Goal: Book appointment/travel/reservation

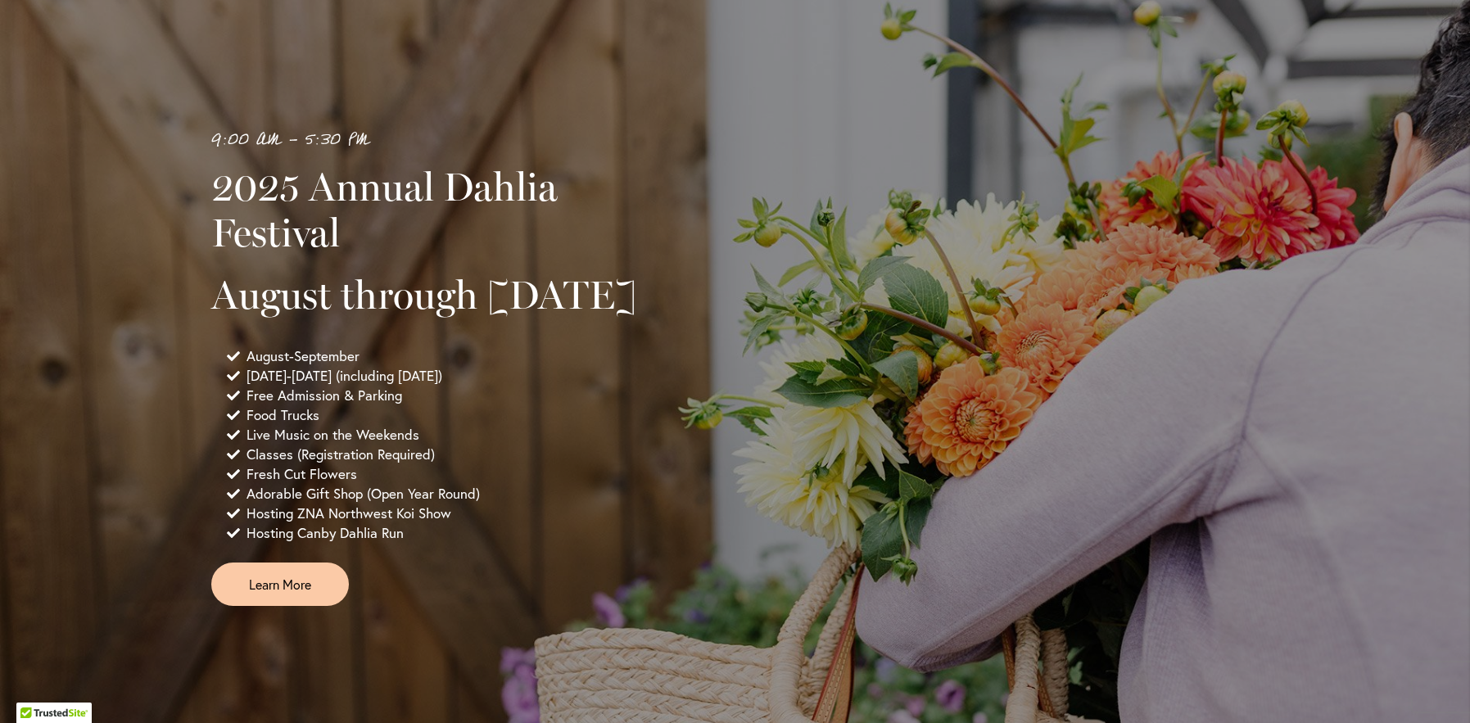
scroll to position [983, 0]
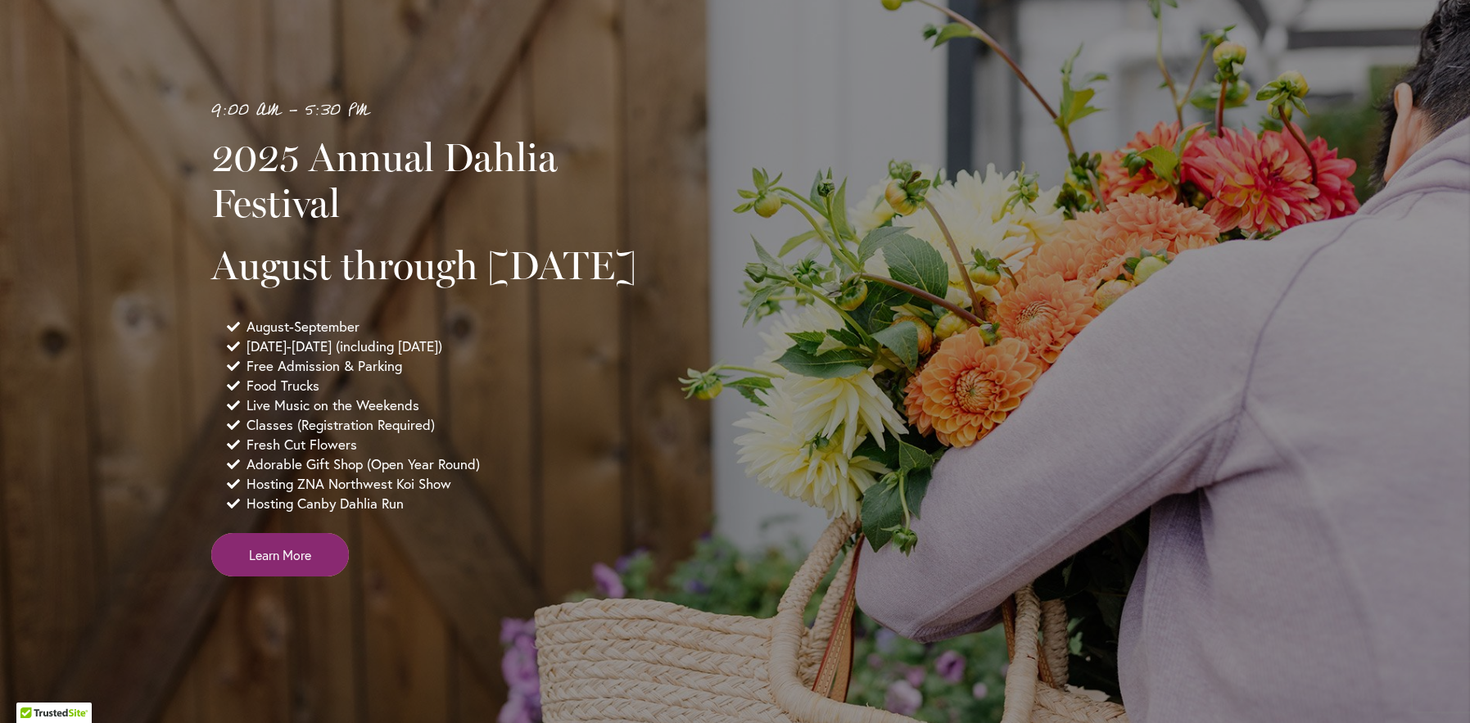
click at [300, 564] on span "Learn More" at bounding box center [280, 554] width 62 height 19
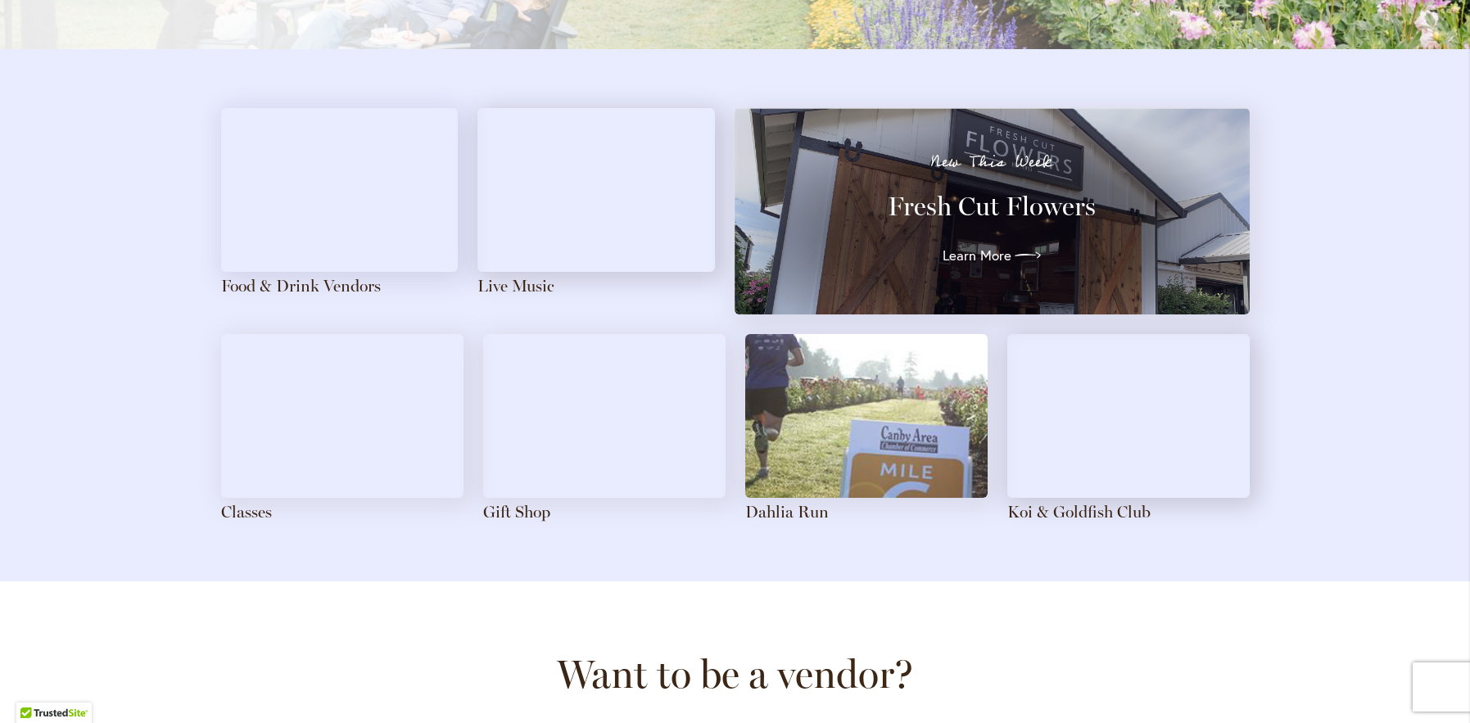
scroll to position [1720, 0]
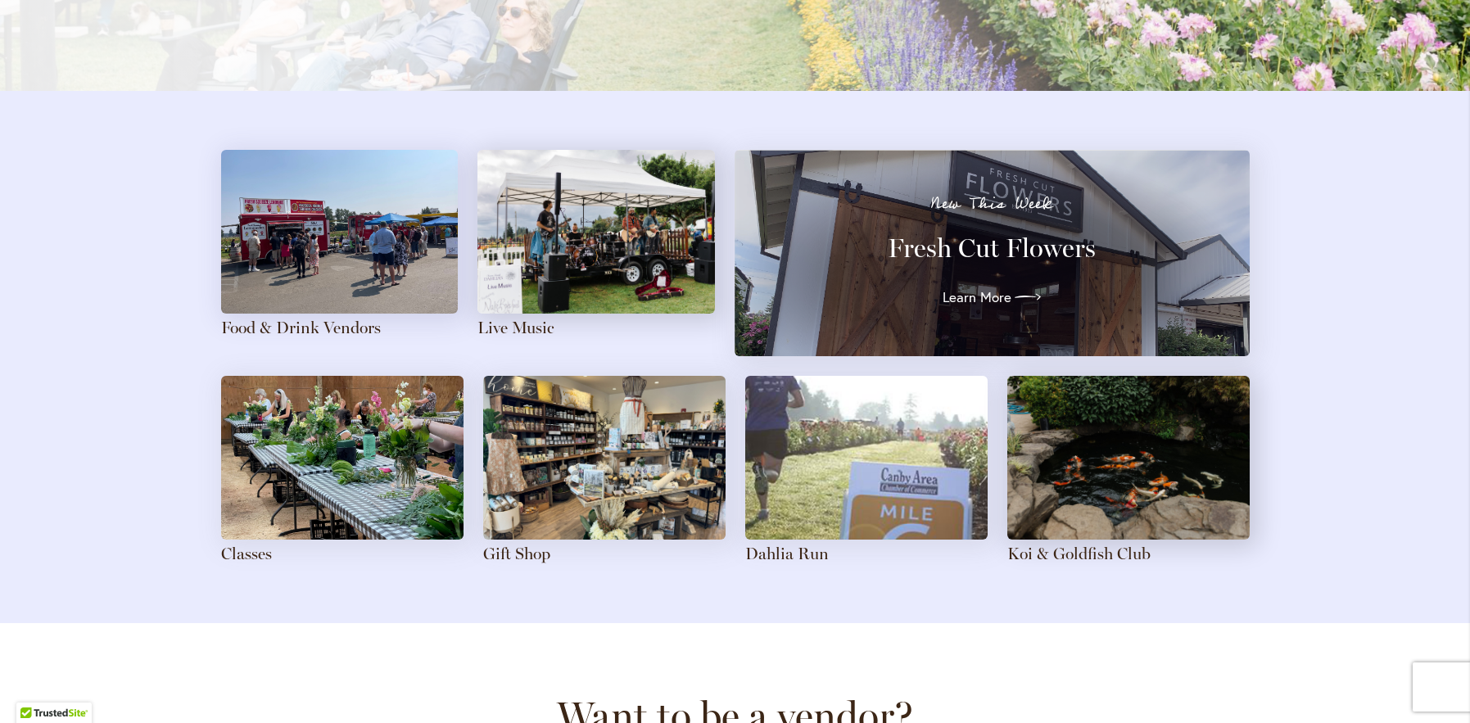
click at [1091, 509] on img at bounding box center [1128, 458] width 242 height 164
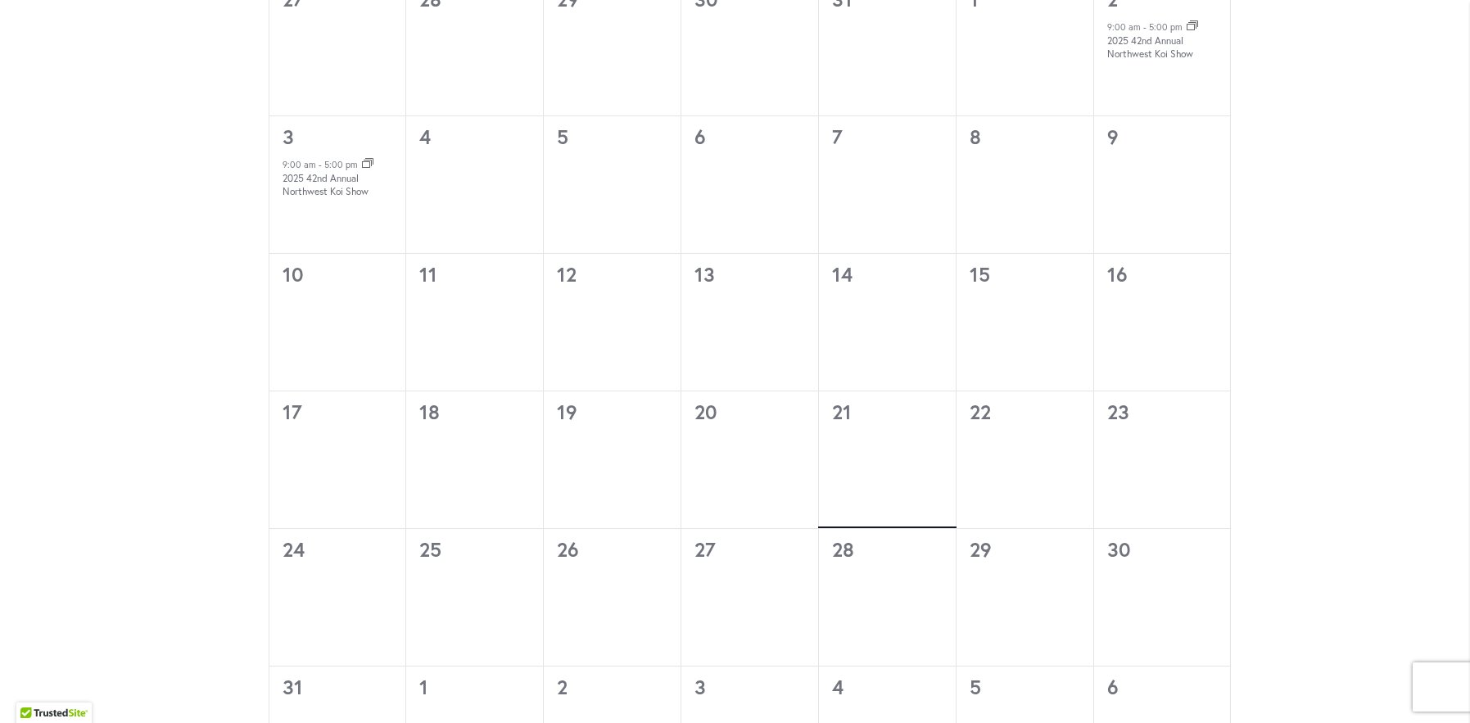
scroll to position [819, 0]
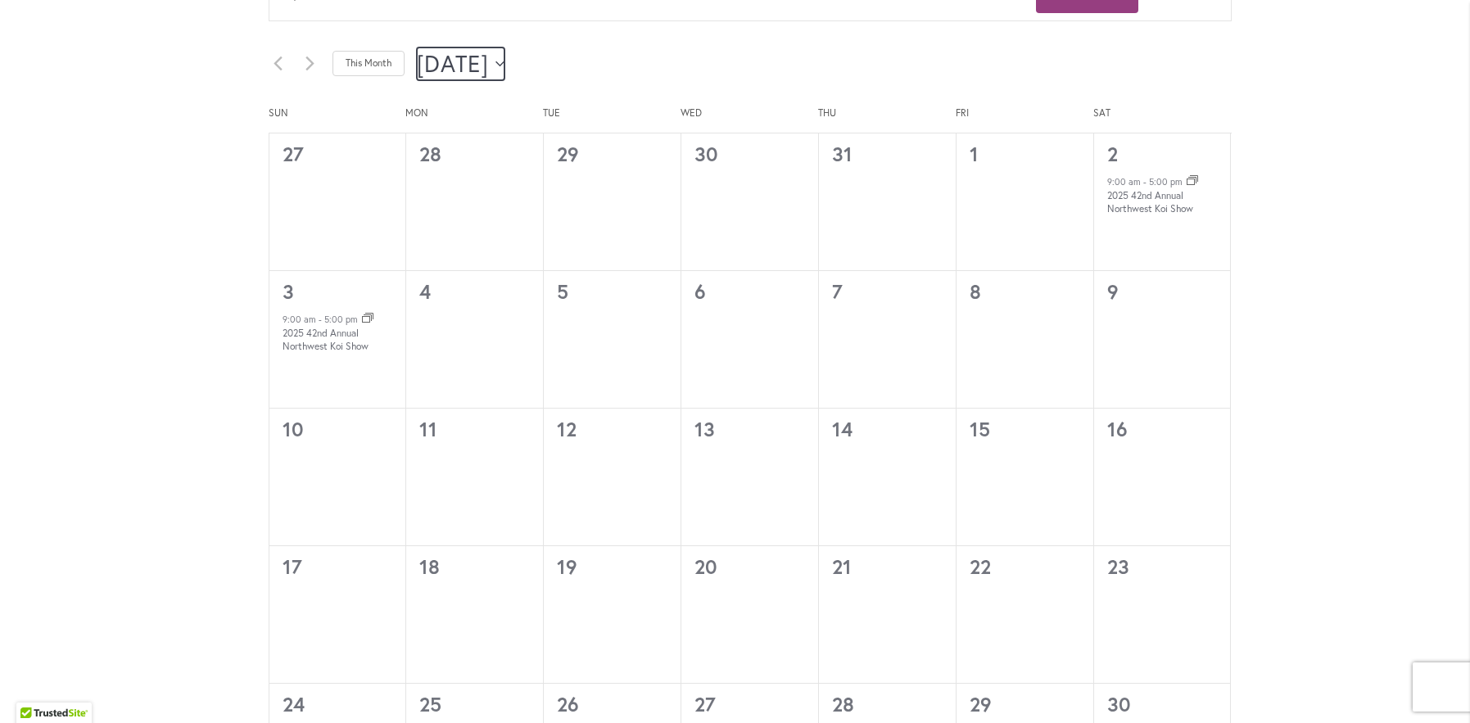
click at [490, 65] on span "August 2025" at bounding box center [453, 63] width 73 height 33
click at [459, 230] on span "Sep" at bounding box center [463, 234] width 67 height 38
type input "********"
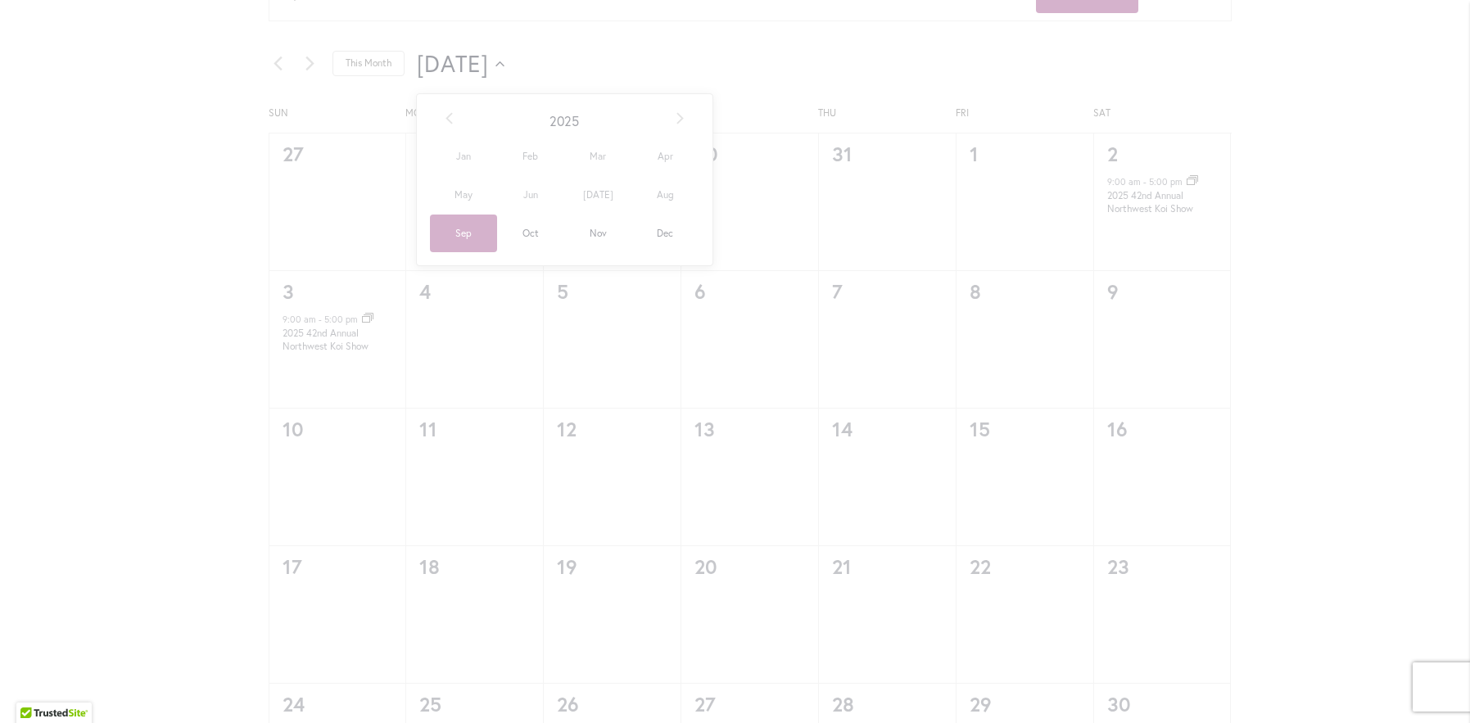
scroll to position [0, 57]
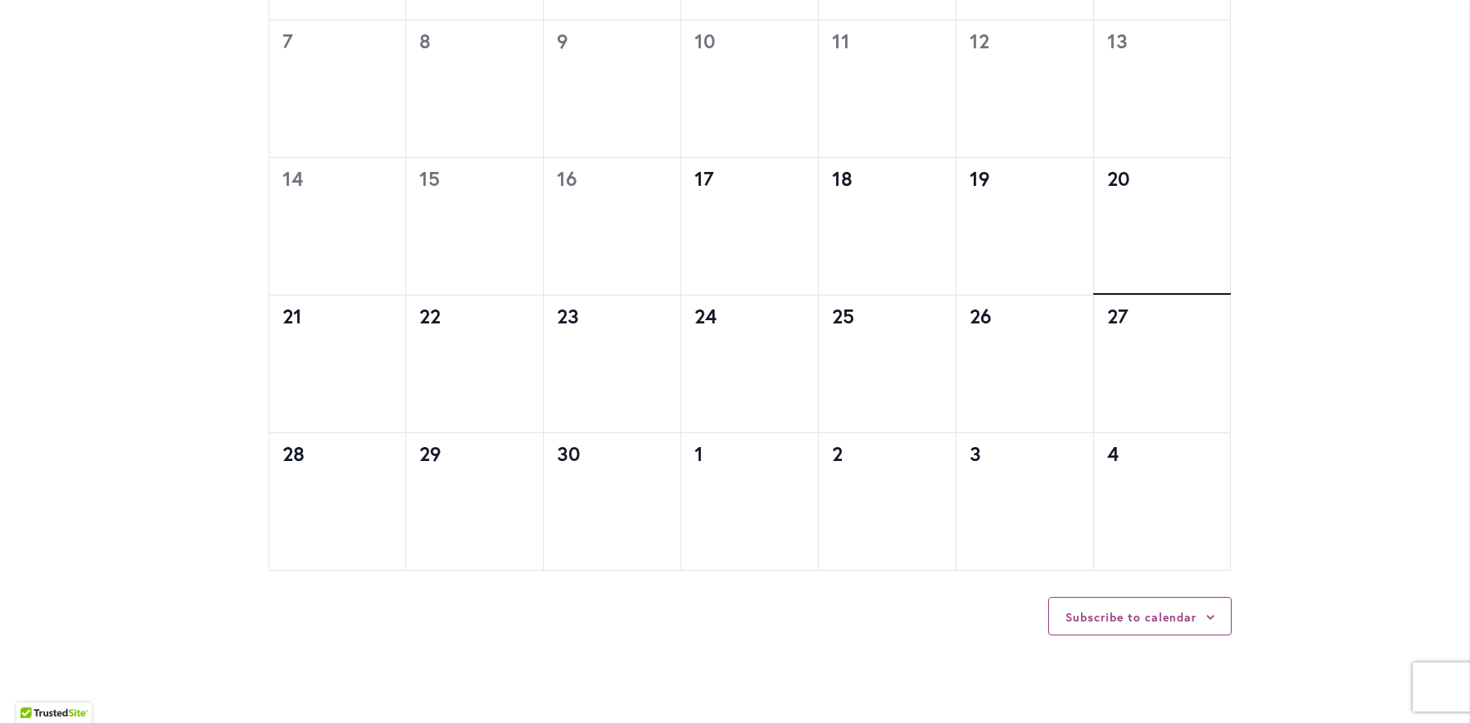
scroll to position [1146, 0]
click at [289, 455] on time "28" at bounding box center [294, 449] width 22 height 26
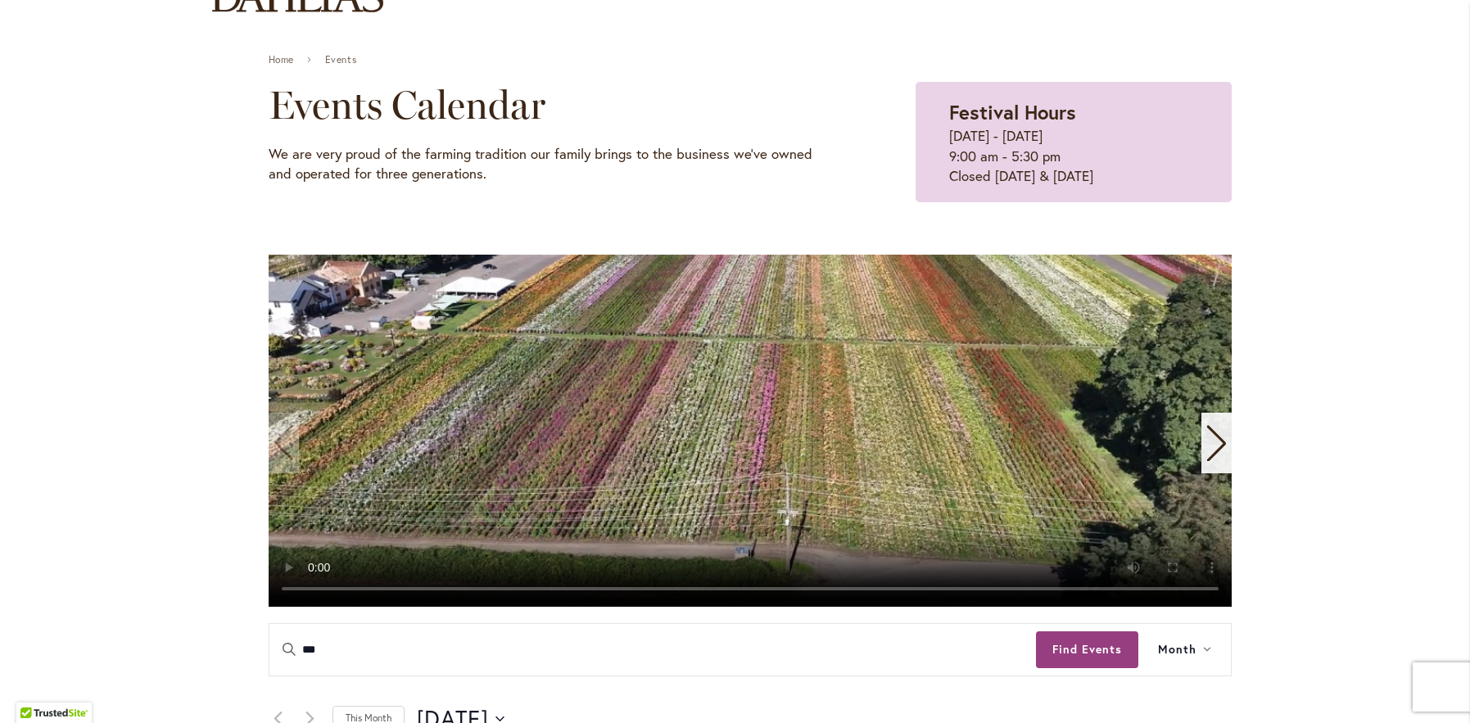
scroll to position [0, 0]
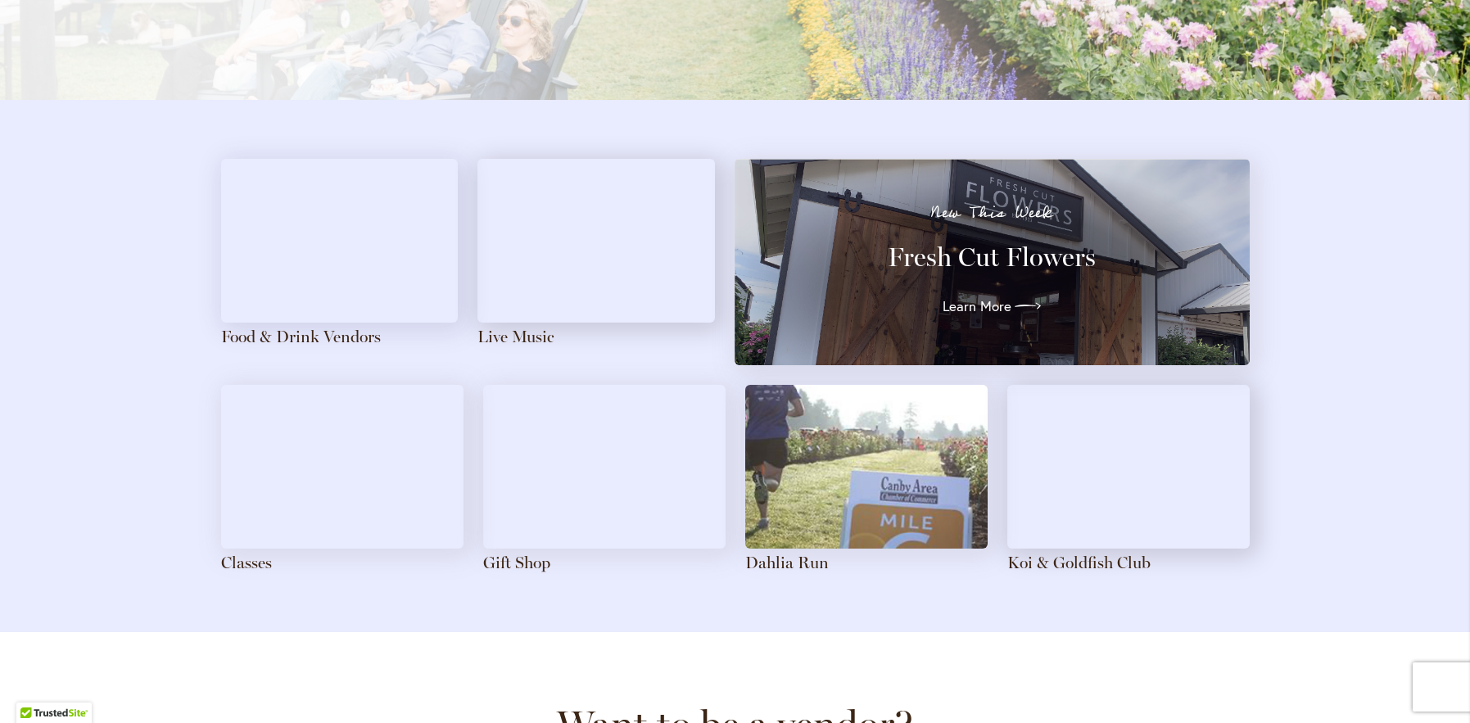
scroll to position [1720, 0]
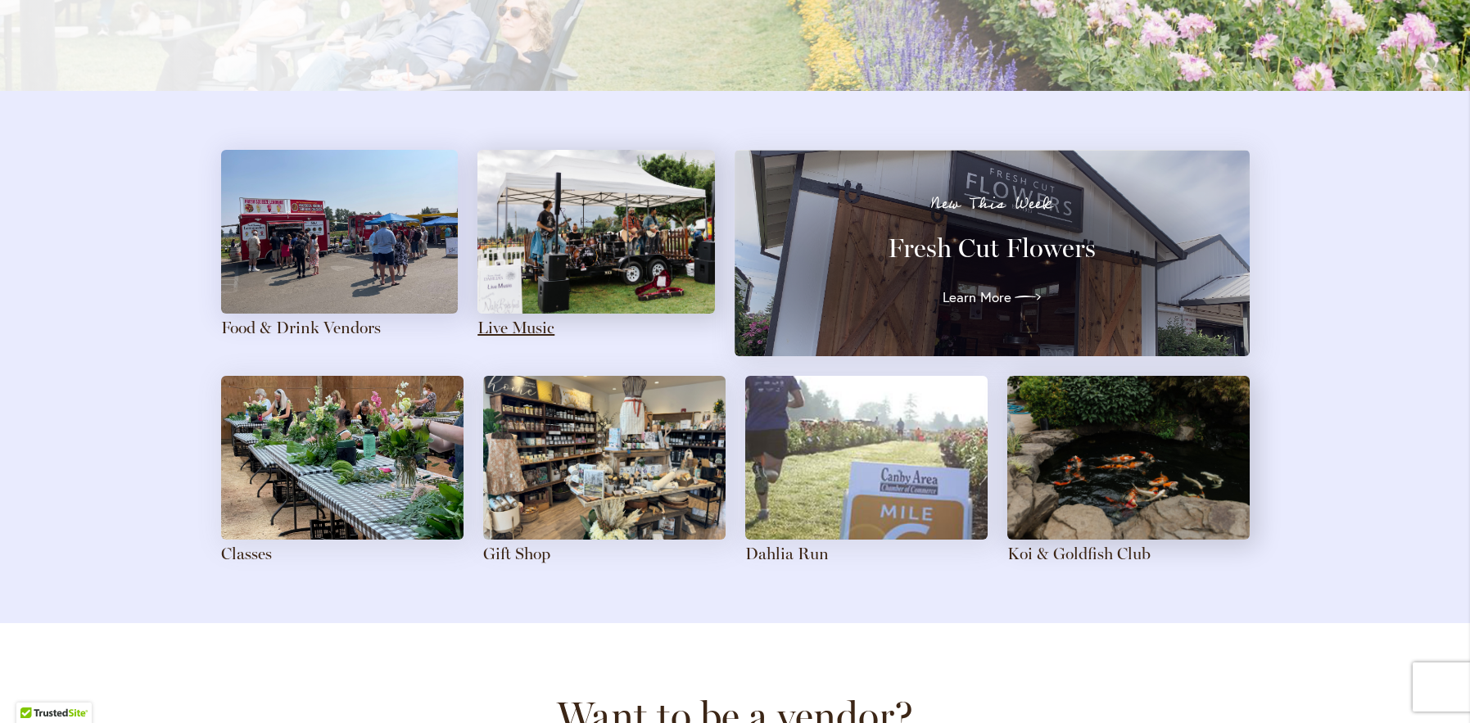
click at [518, 331] on link "Live Music" at bounding box center [515, 328] width 77 height 20
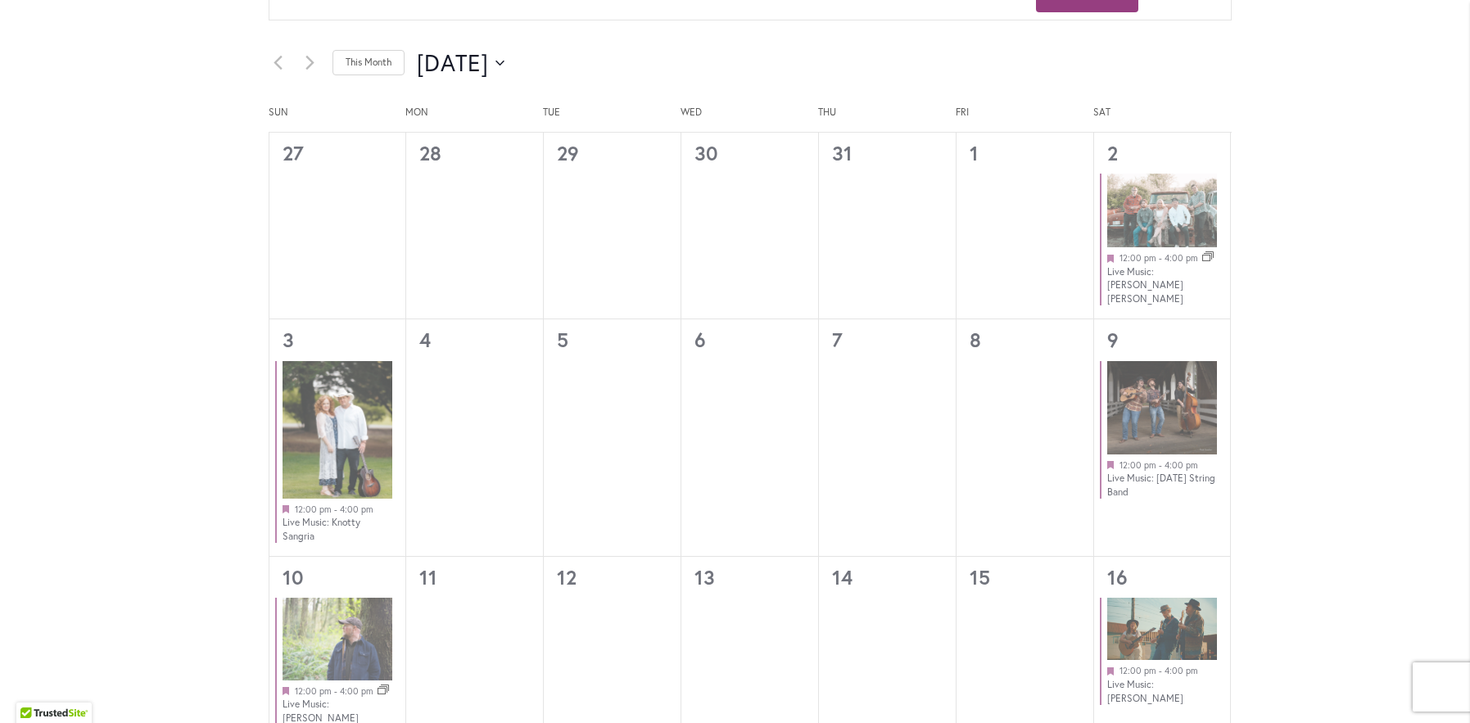
scroll to position [737, 0]
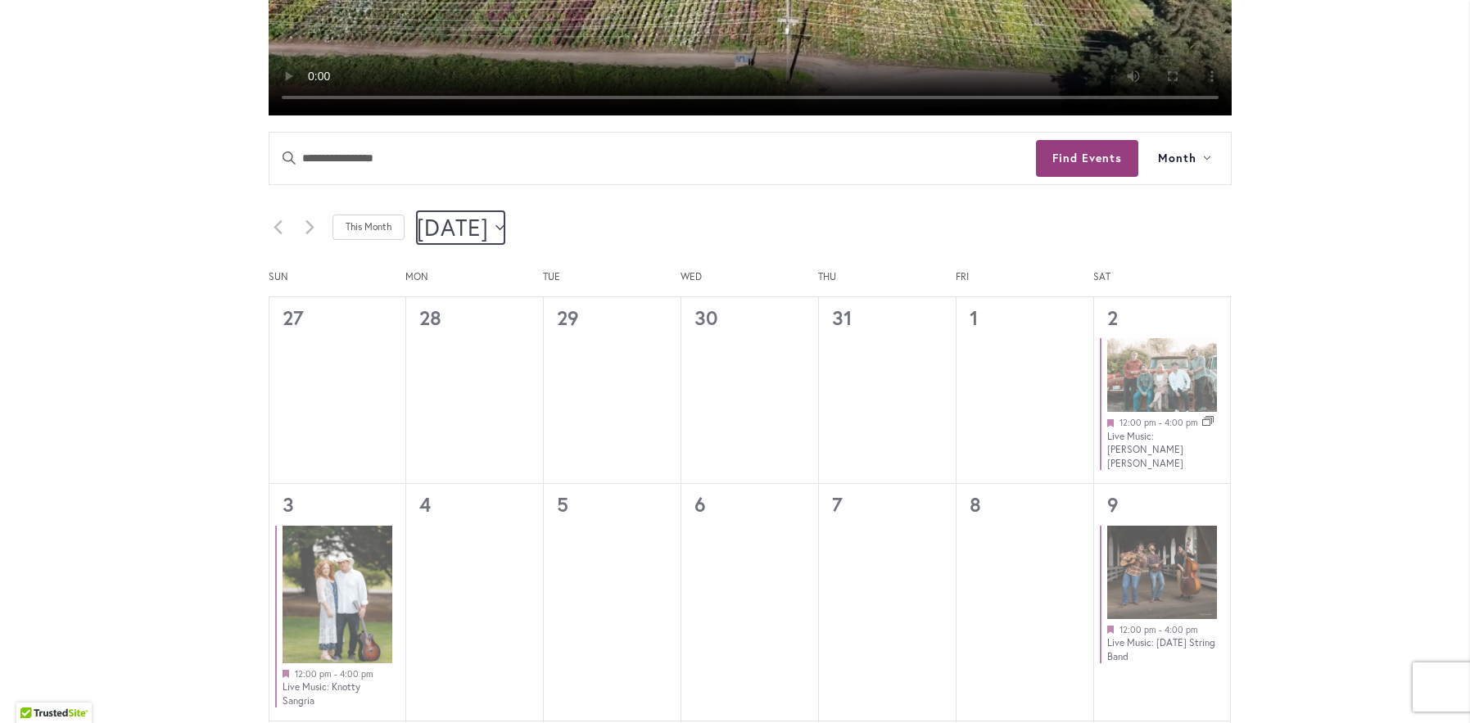
click at [490, 226] on span "[DATE]" at bounding box center [453, 227] width 73 height 33
click at [458, 397] on span "Sep" at bounding box center [463, 397] width 67 height 38
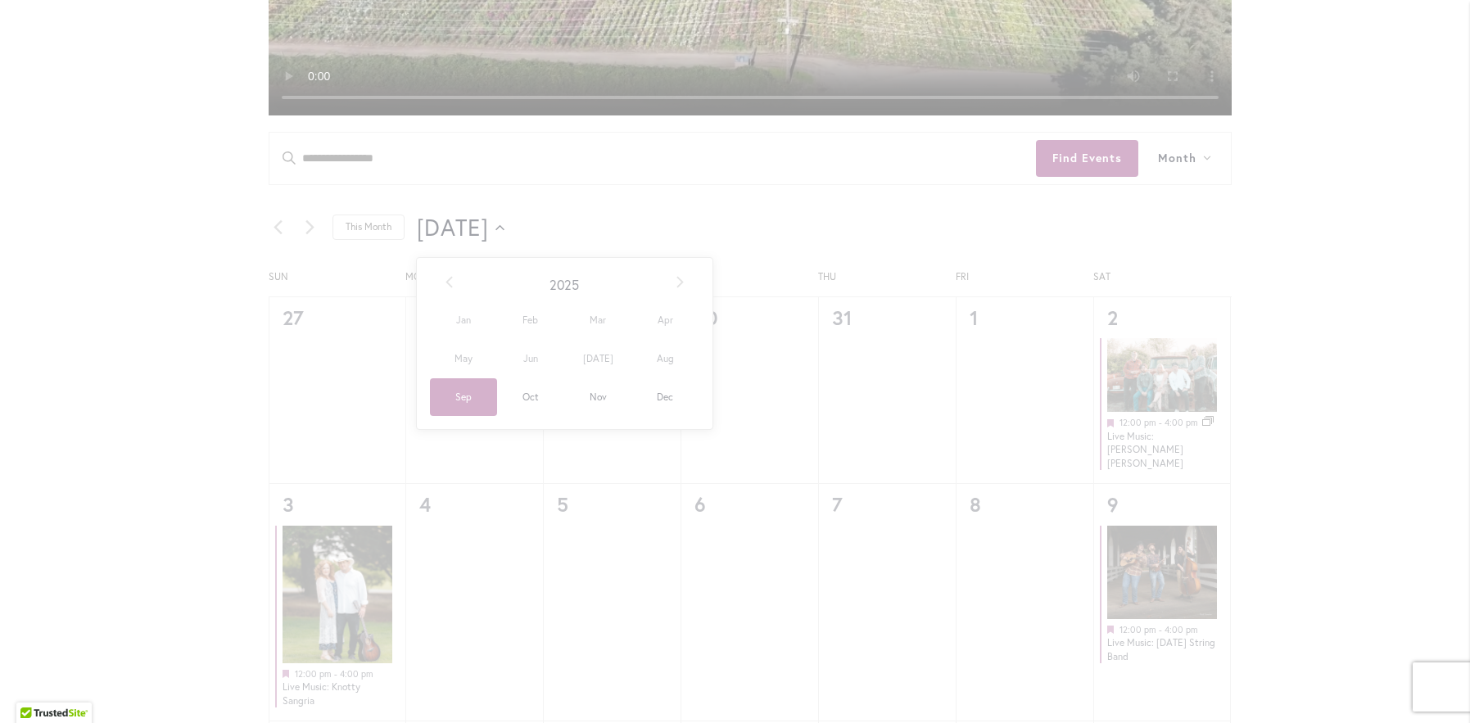
type input "********"
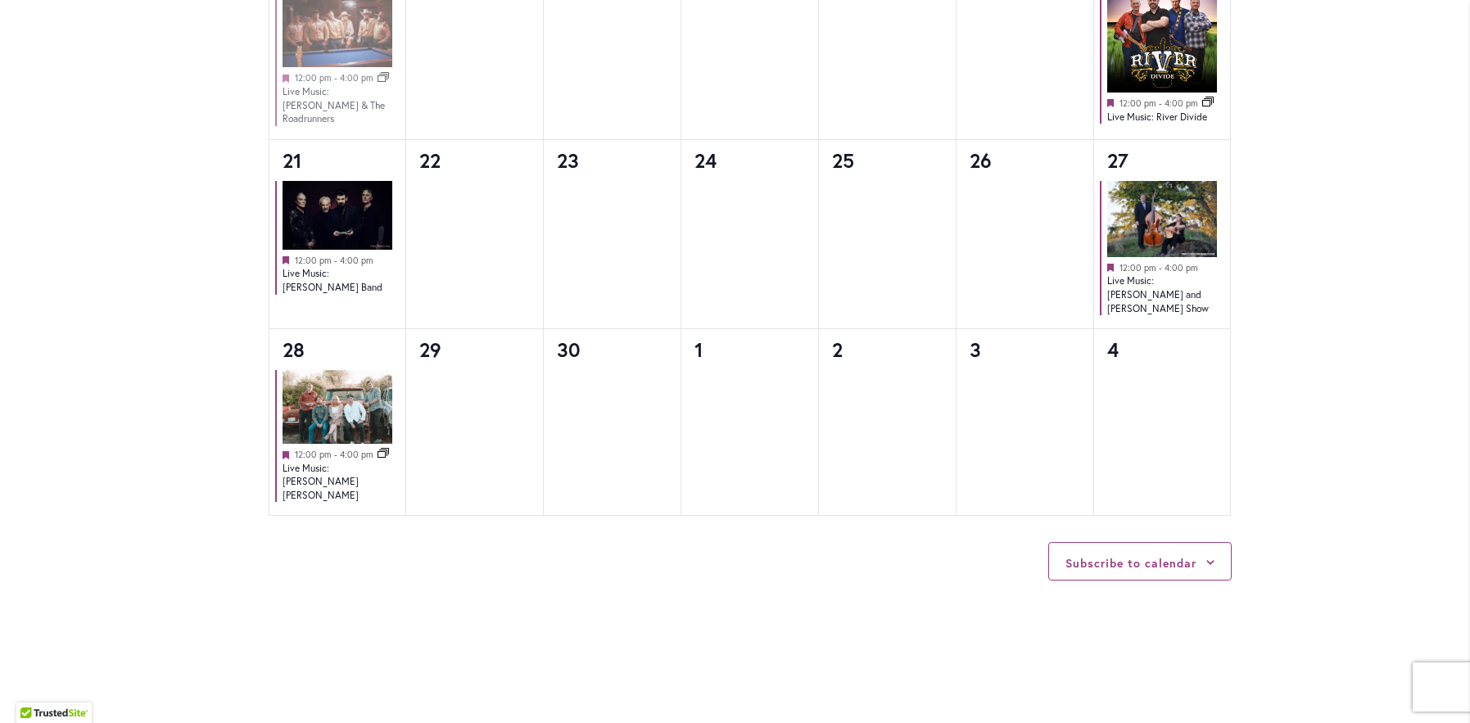
scroll to position [1556, 0]
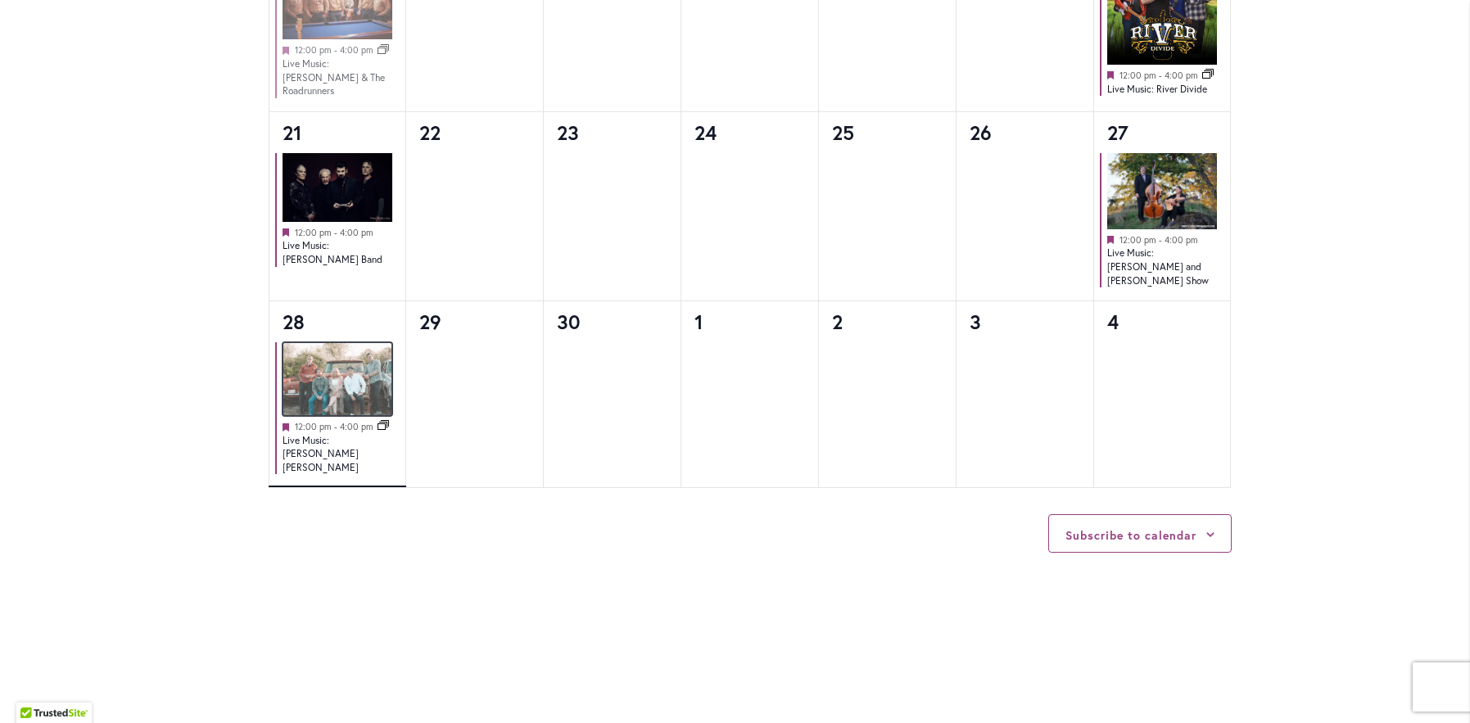
click at [321, 344] on img at bounding box center [338, 379] width 111 height 74
